Goal: Task Accomplishment & Management: Use online tool/utility

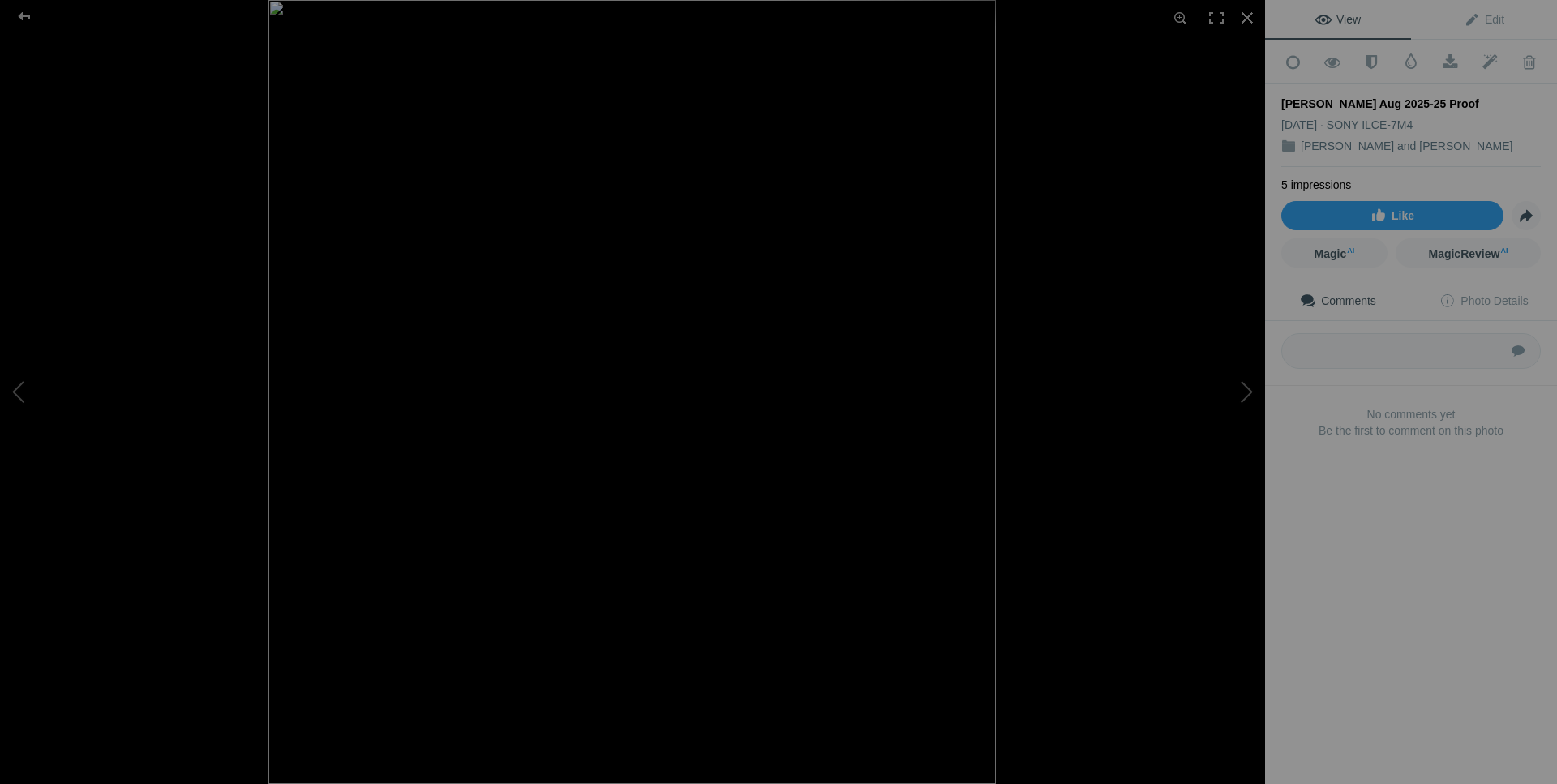
click at [1352, 297] on span "Comments" at bounding box center [1337, 300] width 76 height 13
click at [1240, 388] on button at bounding box center [1204, 391] width 121 height 282
click at [1252, 390] on button at bounding box center [1204, 391] width 121 height 282
click at [1248, 385] on button at bounding box center [1204, 391] width 121 height 282
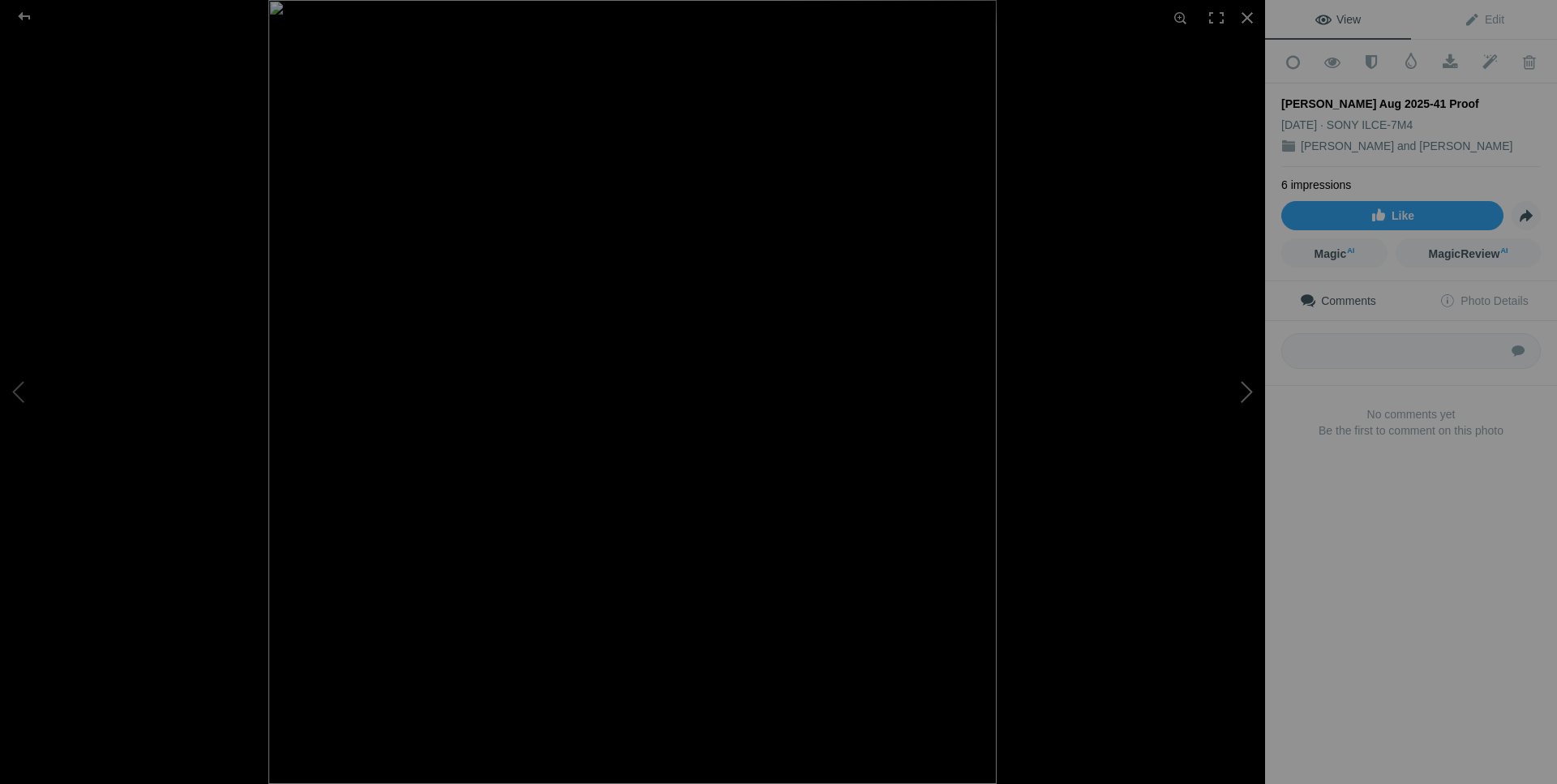
click at [1251, 391] on button at bounding box center [1204, 391] width 121 height 282
click at [1242, 399] on button at bounding box center [1204, 391] width 121 height 282
click at [1246, 395] on button at bounding box center [1204, 391] width 121 height 282
click at [1242, 396] on button at bounding box center [1204, 391] width 121 height 282
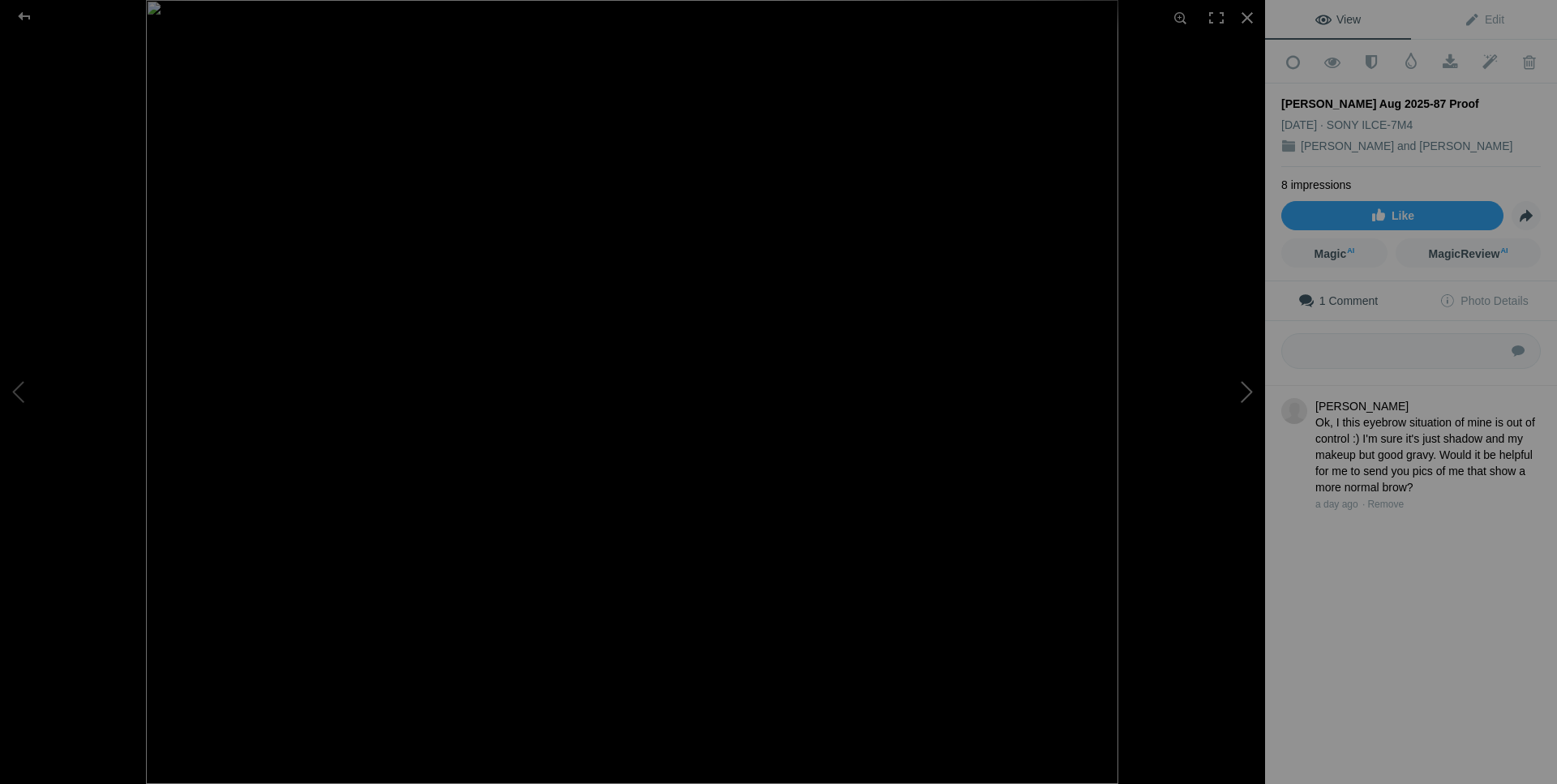
click at [1246, 396] on button at bounding box center [1204, 391] width 121 height 282
click at [1246, 394] on button at bounding box center [1204, 391] width 121 height 282
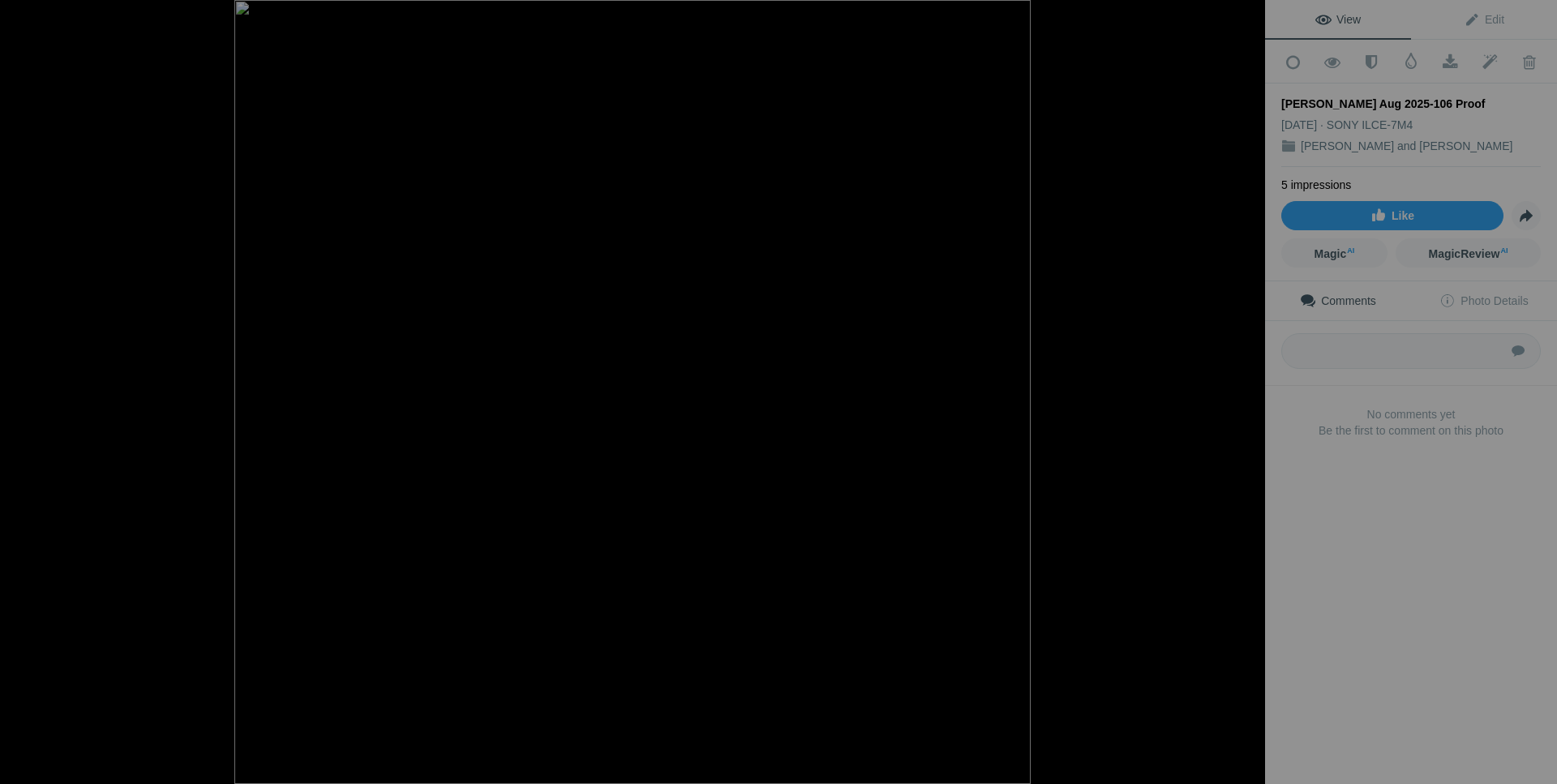
click at [1246, 394] on button at bounding box center [1204, 391] width 121 height 282
click at [1241, 18] on div at bounding box center [1247, 18] width 36 height 36
